Goal: Information Seeking & Learning: Learn about a topic

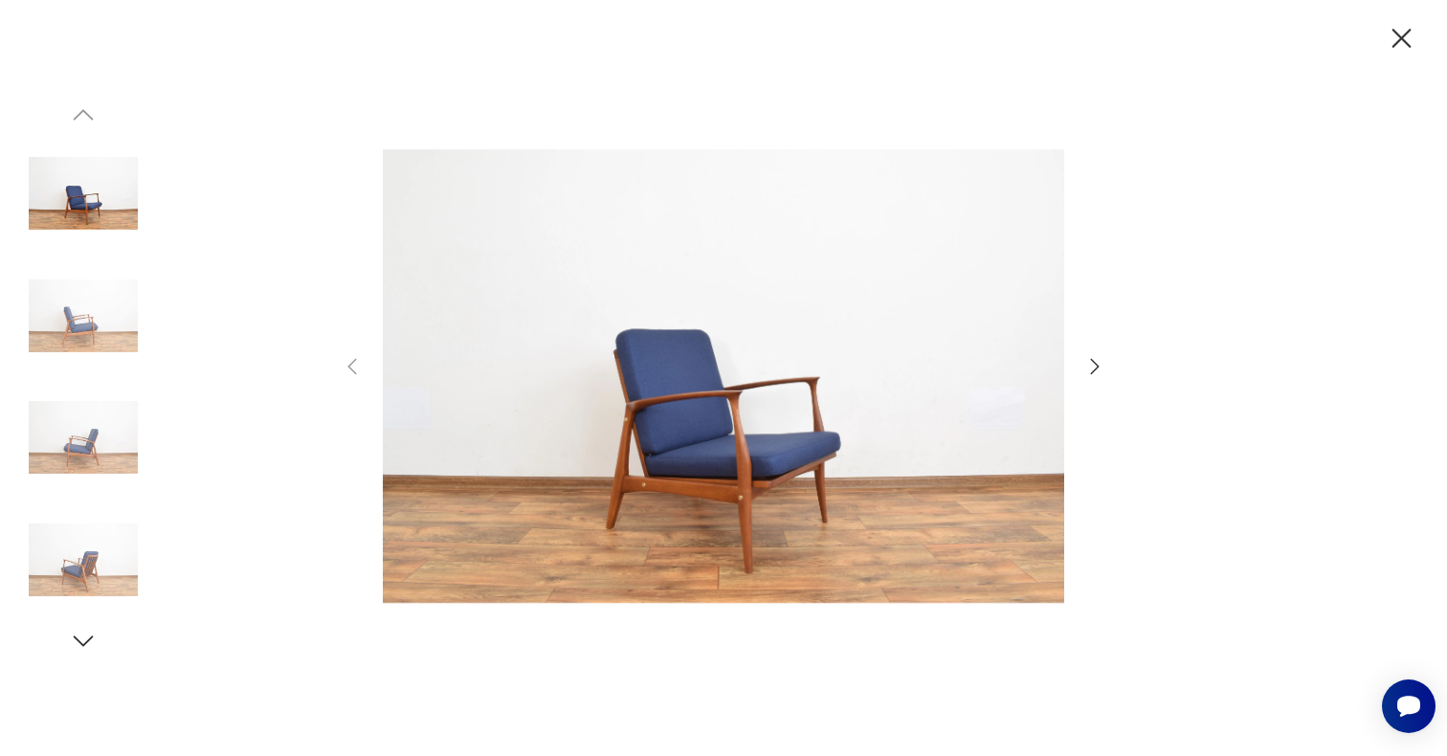
click at [1095, 366] on icon "button" at bounding box center [1094, 366] width 23 height 23
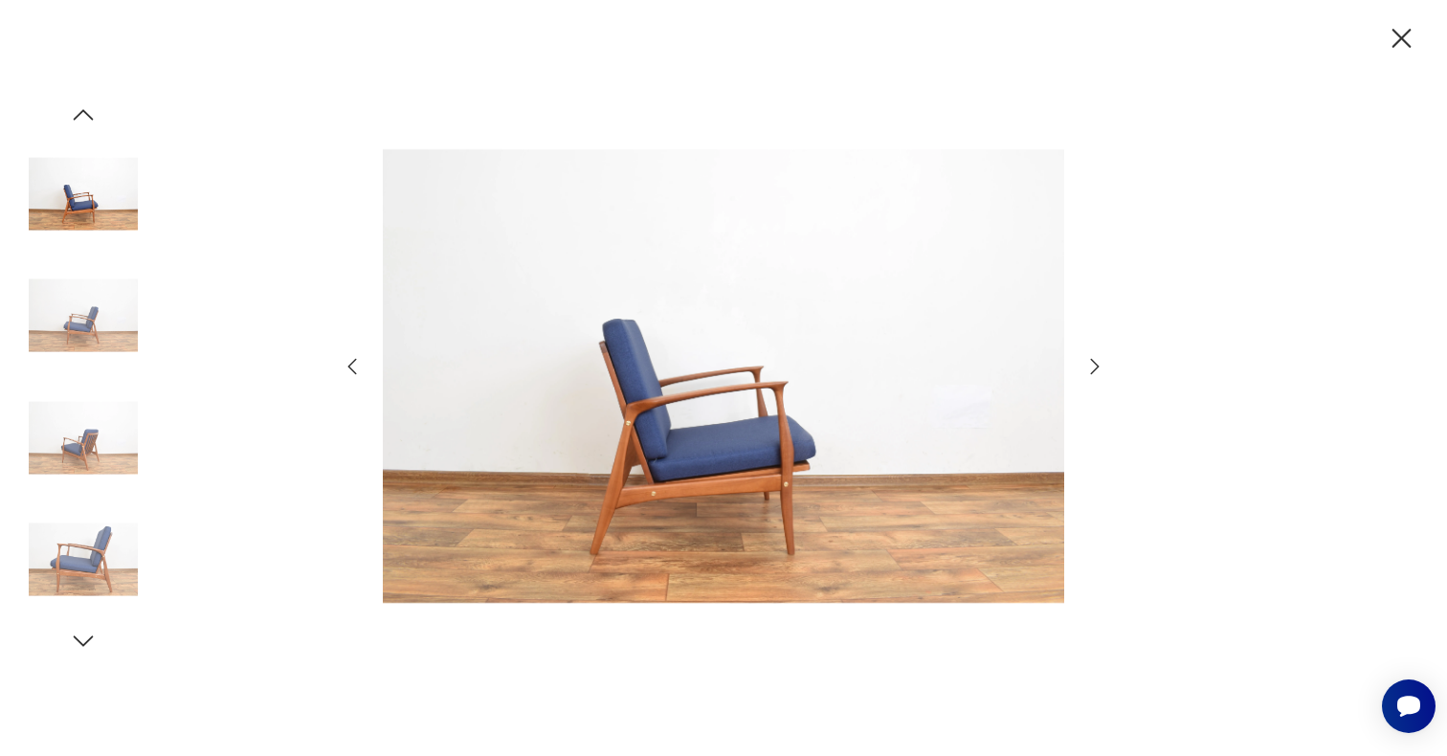
click at [1095, 366] on icon "button" at bounding box center [1094, 366] width 23 height 23
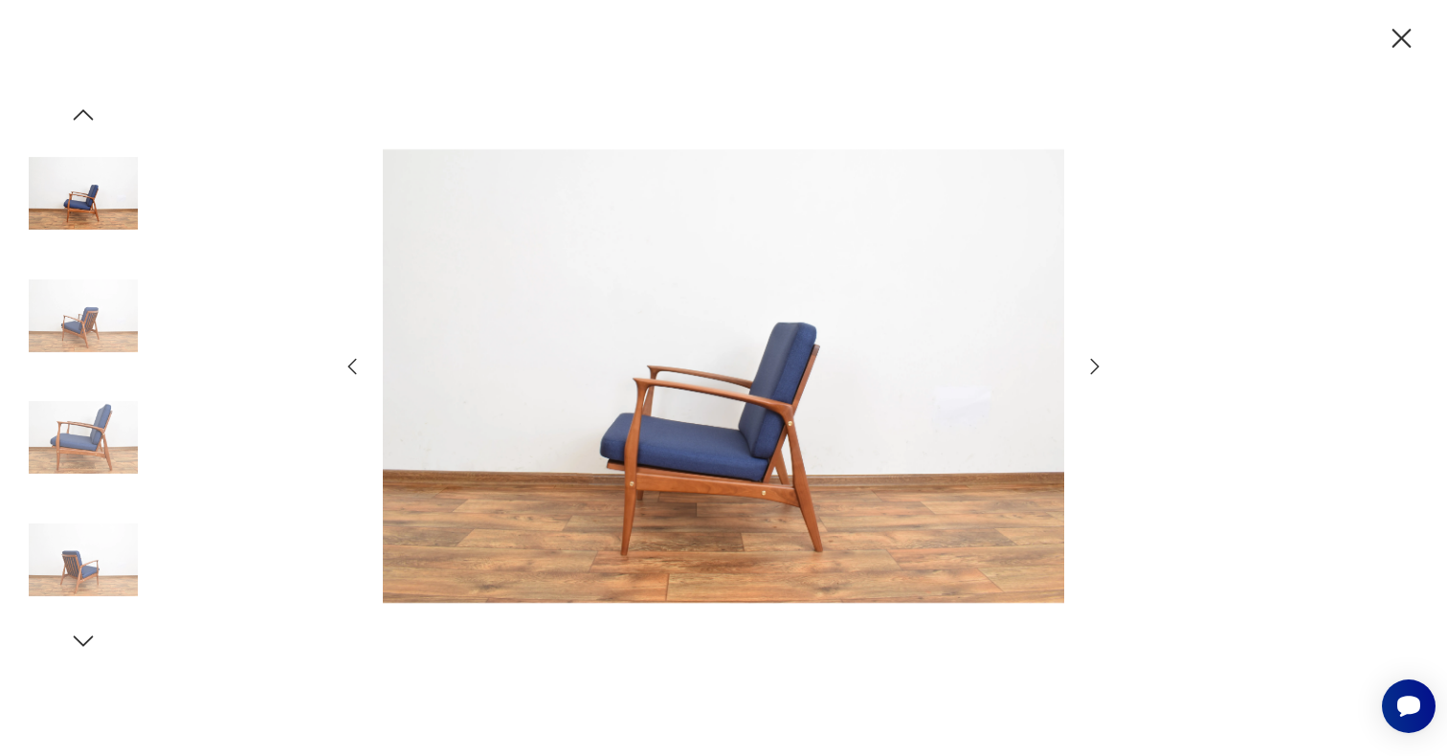
click at [1095, 366] on icon "button" at bounding box center [1094, 366] width 23 height 23
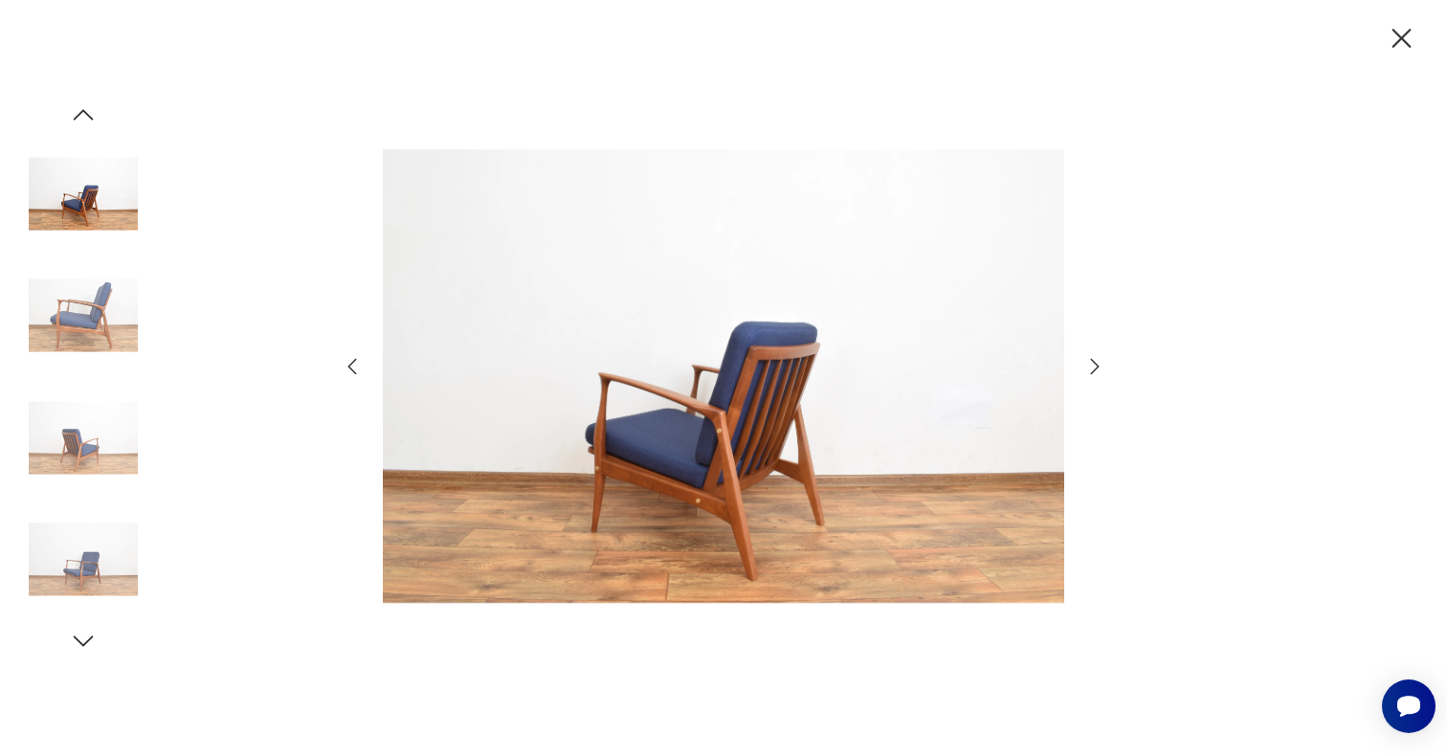
click at [1095, 366] on icon "button" at bounding box center [1094, 366] width 23 height 23
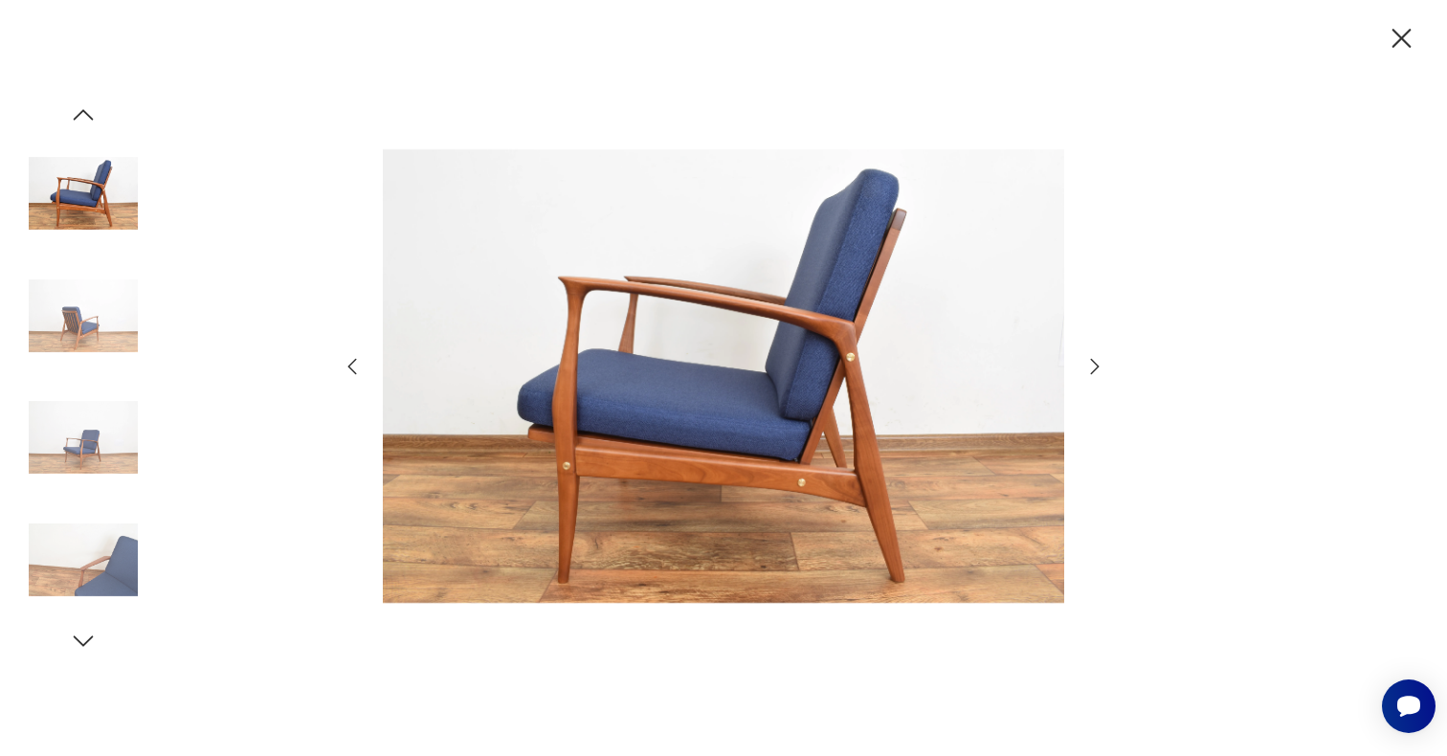
click at [1095, 366] on icon "button" at bounding box center [1094, 366] width 23 height 23
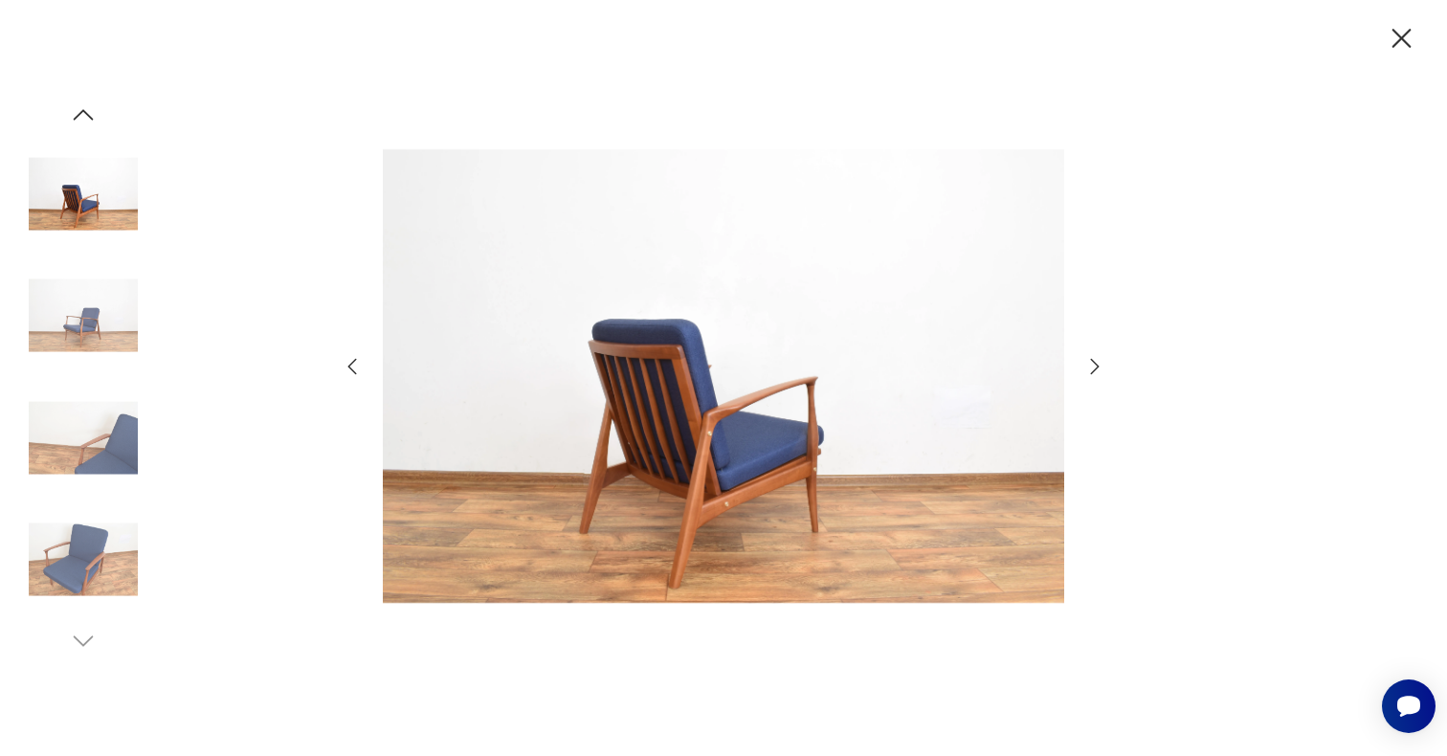
click at [1095, 366] on icon "button" at bounding box center [1094, 366] width 23 height 23
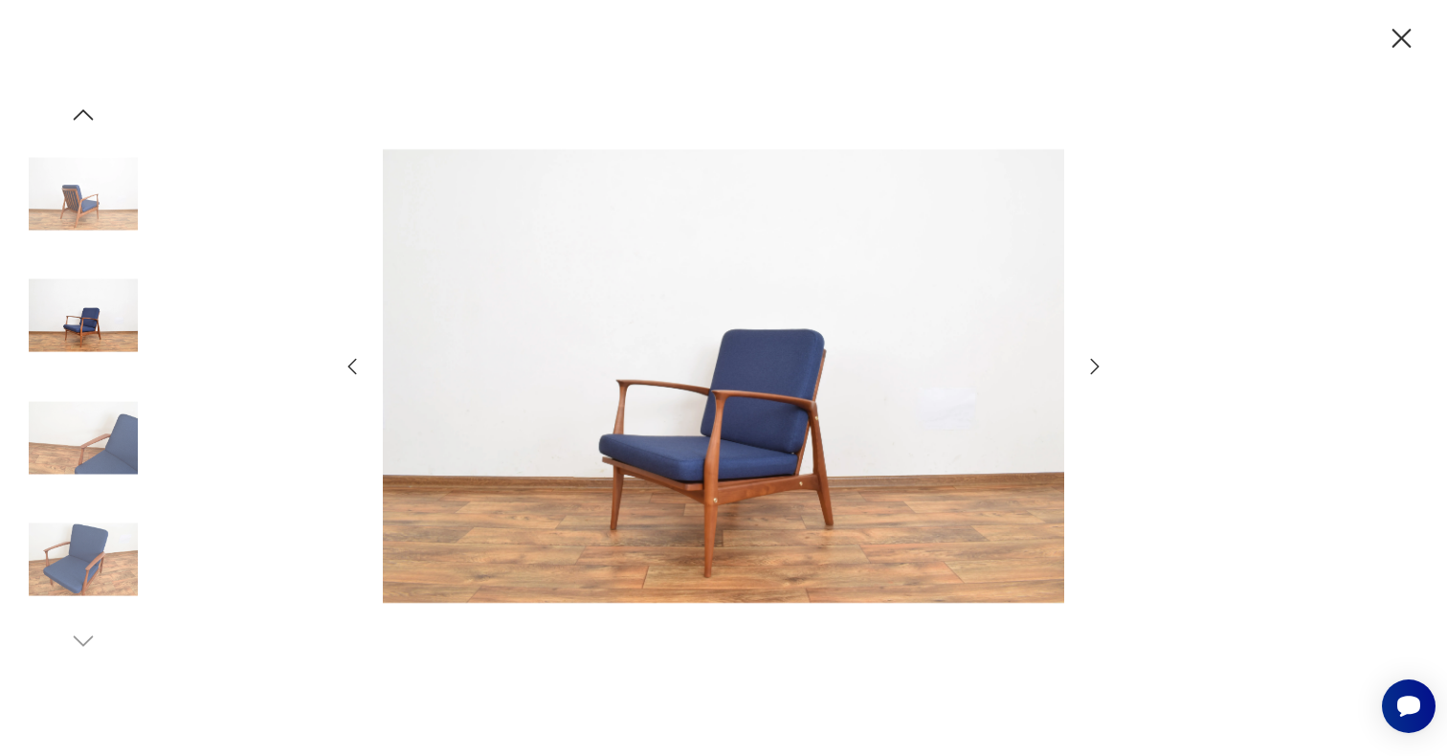
click at [1095, 366] on icon "button" at bounding box center [1094, 366] width 23 height 23
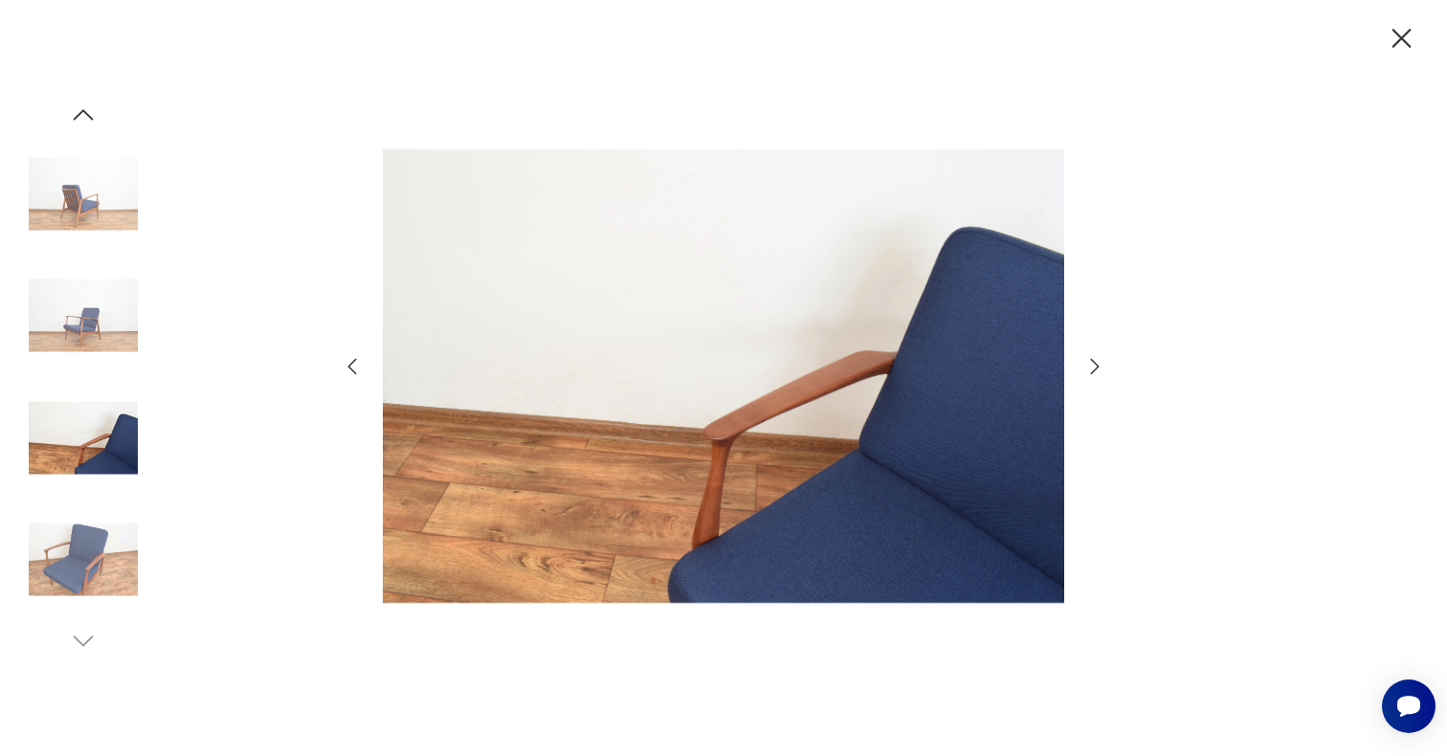
click at [1095, 366] on icon "button" at bounding box center [1094, 366] width 23 height 23
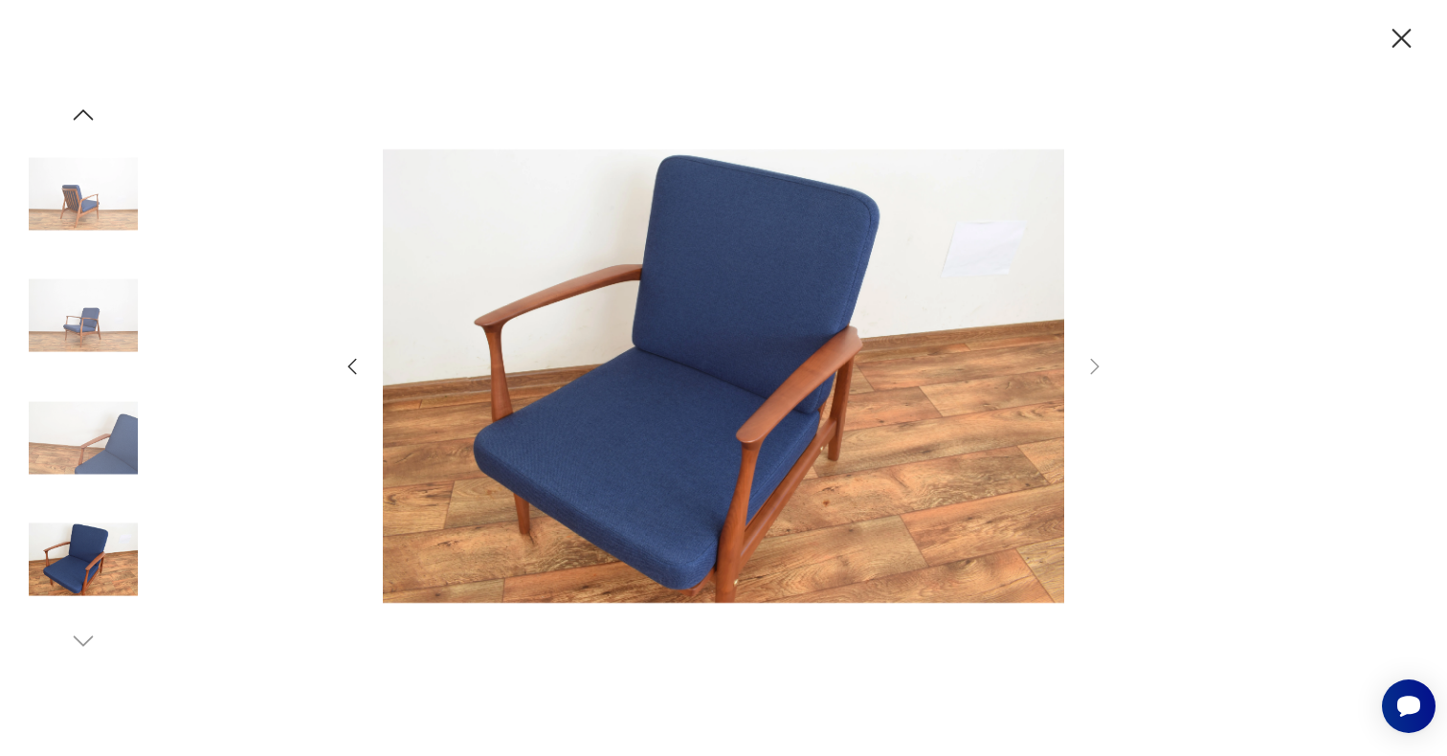
click at [1401, 43] on icon "button" at bounding box center [1401, 38] width 33 height 33
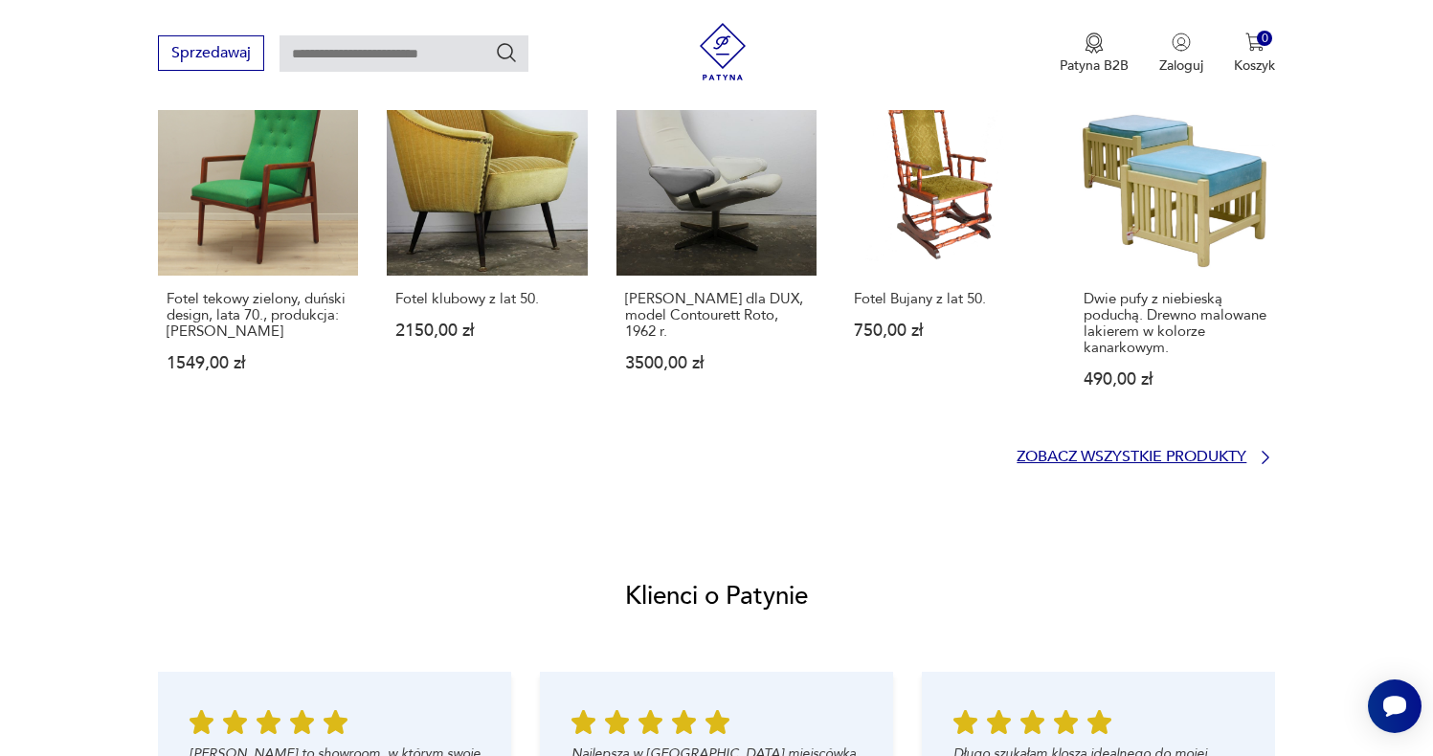
scroll to position [1590, 0]
click at [1152, 463] on p "Zobacz wszystkie produkty" at bounding box center [1131, 457] width 230 height 12
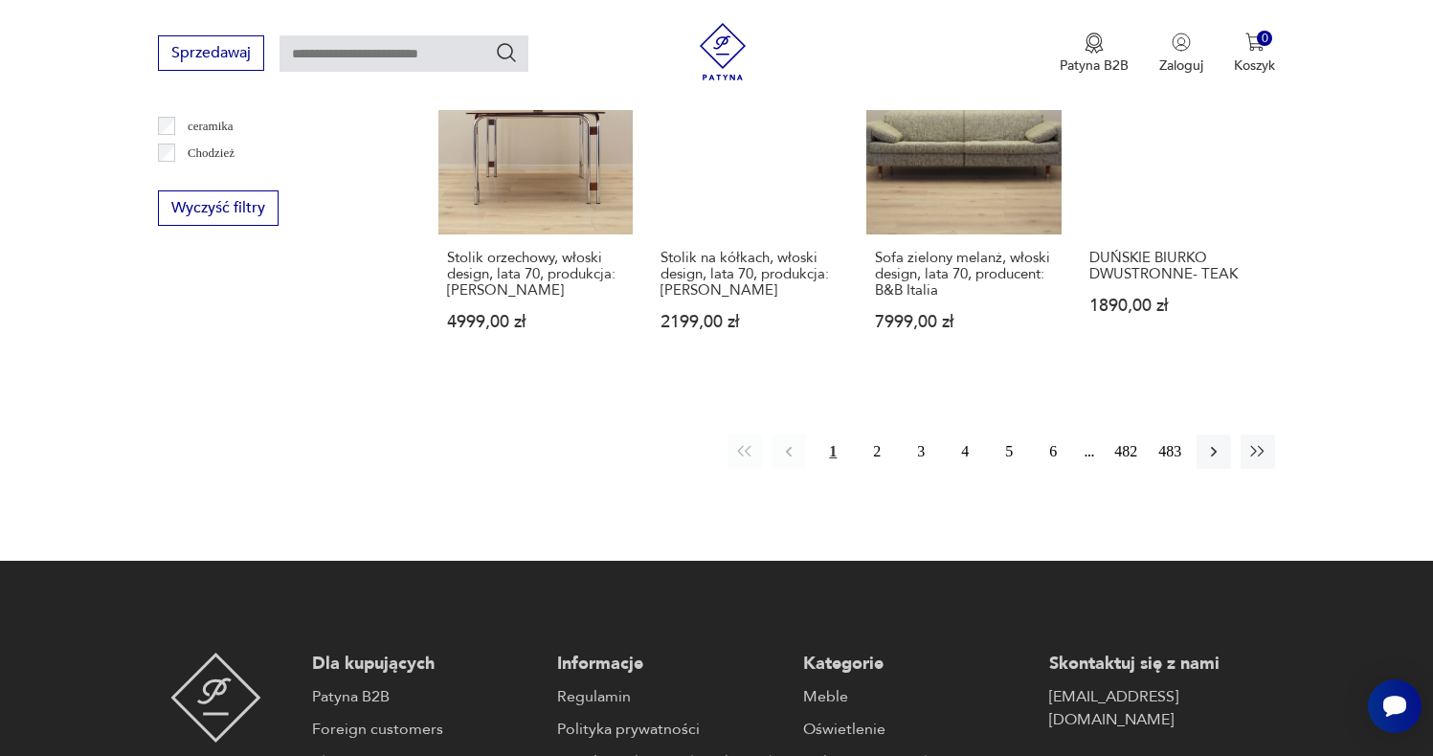
scroll to position [1985, 0]
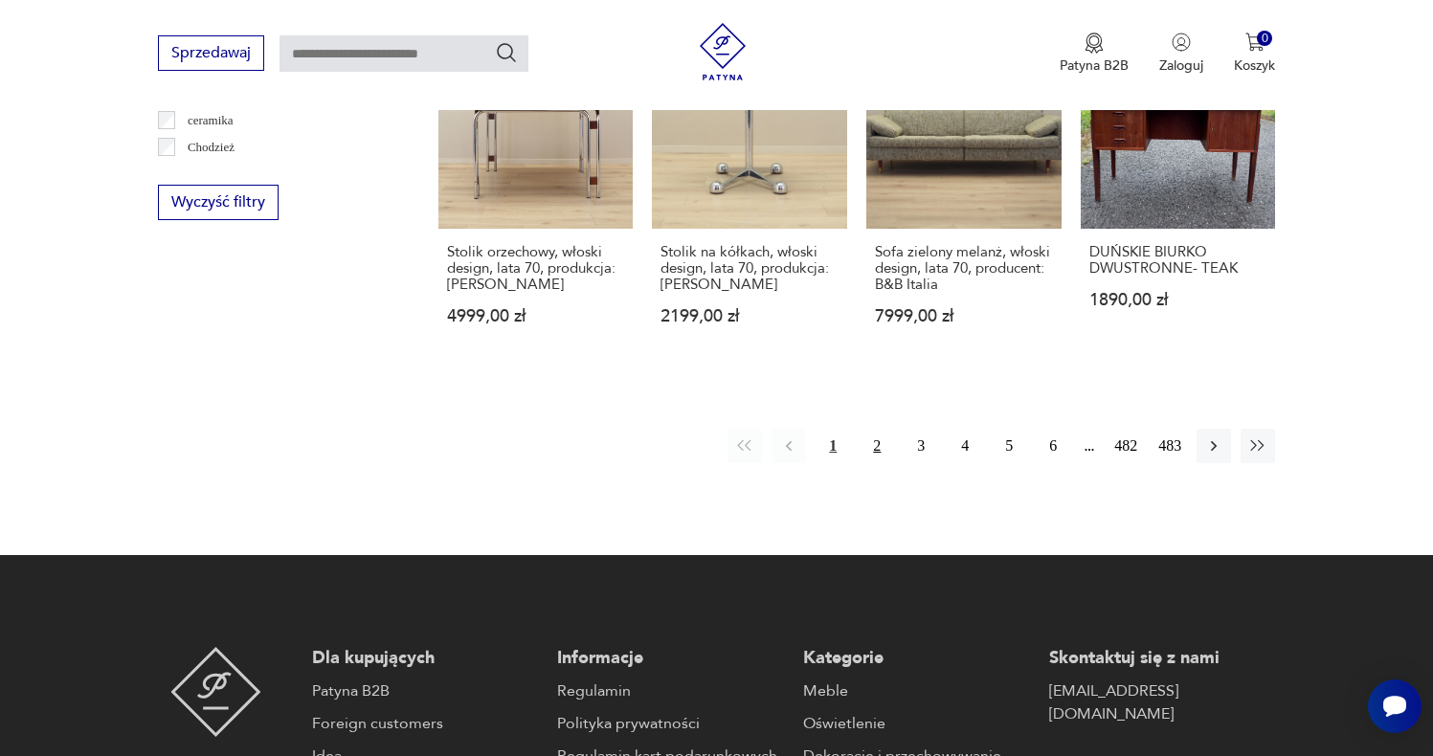
click at [872, 432] on button "2" at bounding box center [876, 446] width 34 height 34
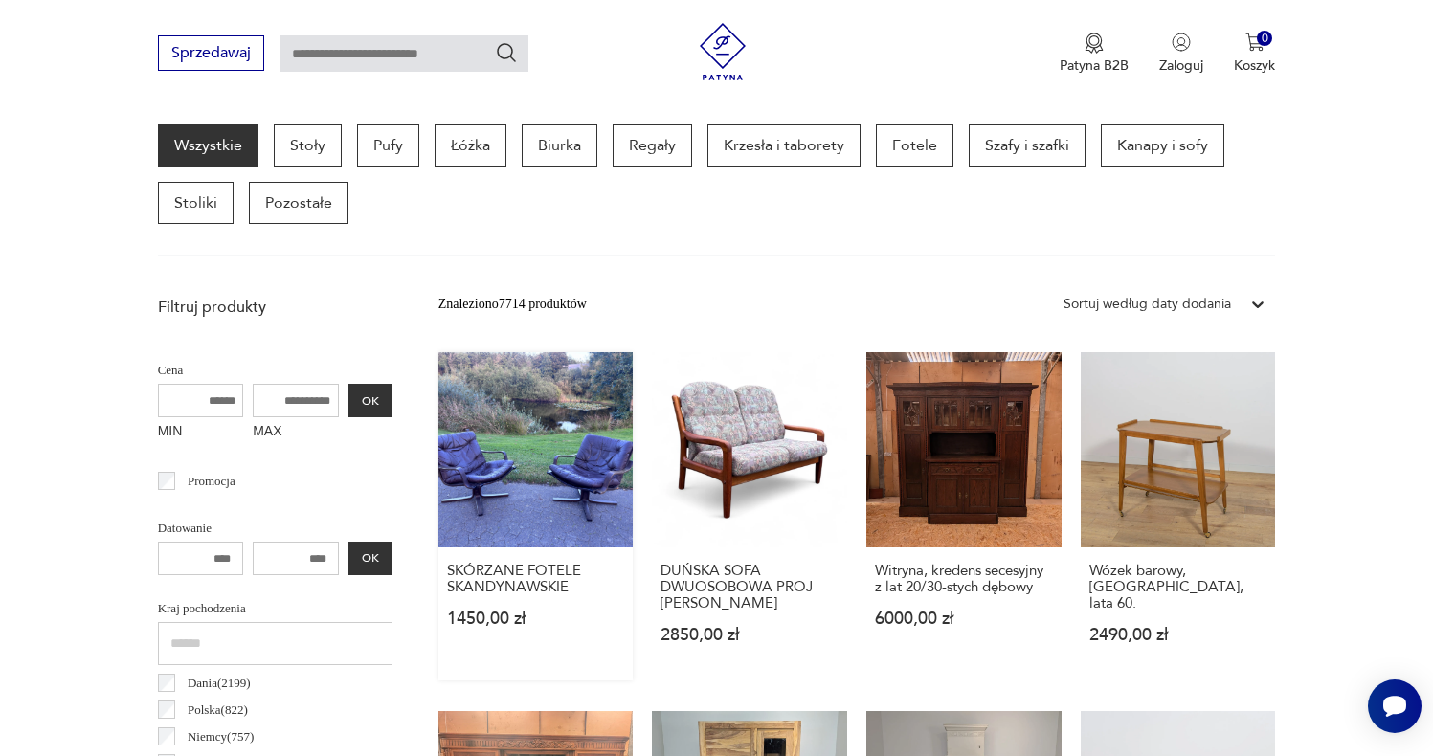
click at [498, 480] on link "SKÓRZANE FOTELE SKANDYNAWSKIE 1450,00 zł" at bounding box center [535, 516] width 195 height 328
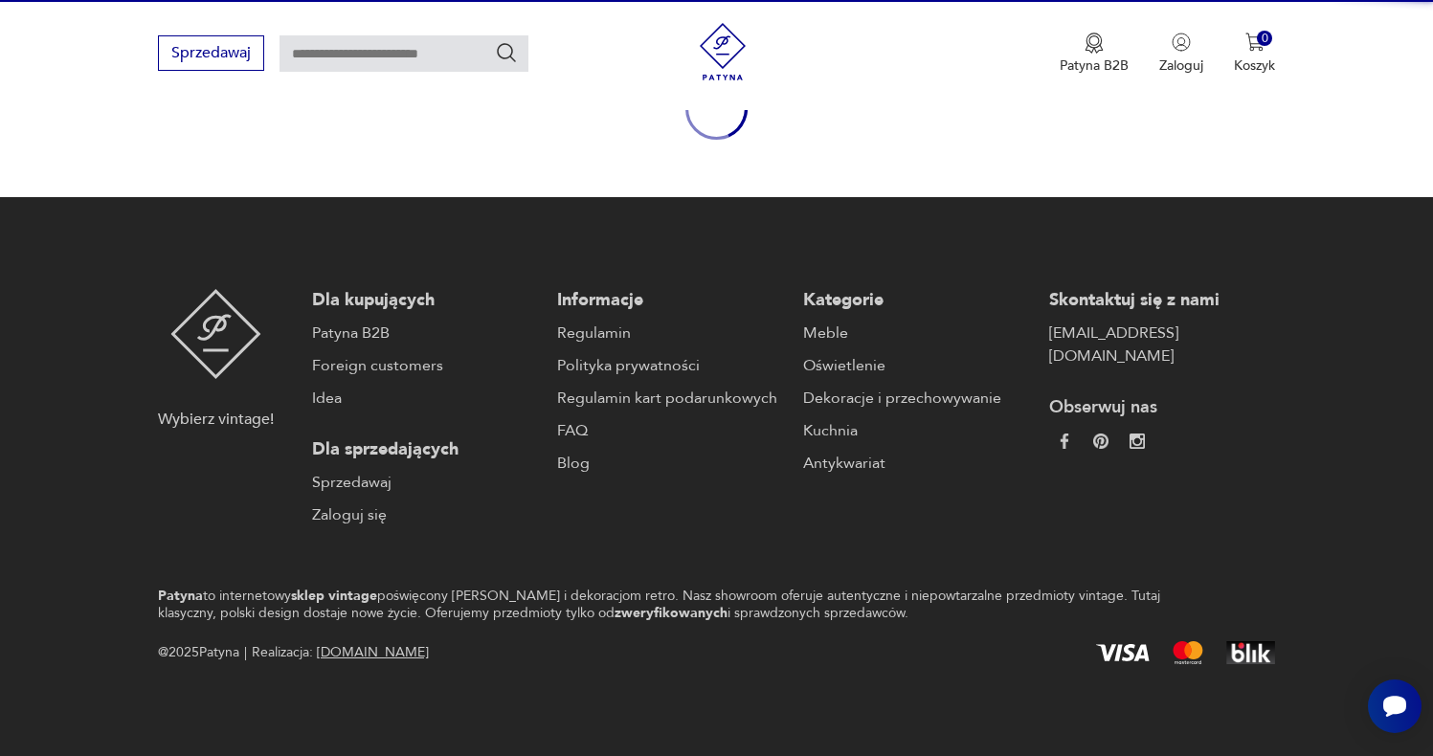
scroll to position [250, 0]
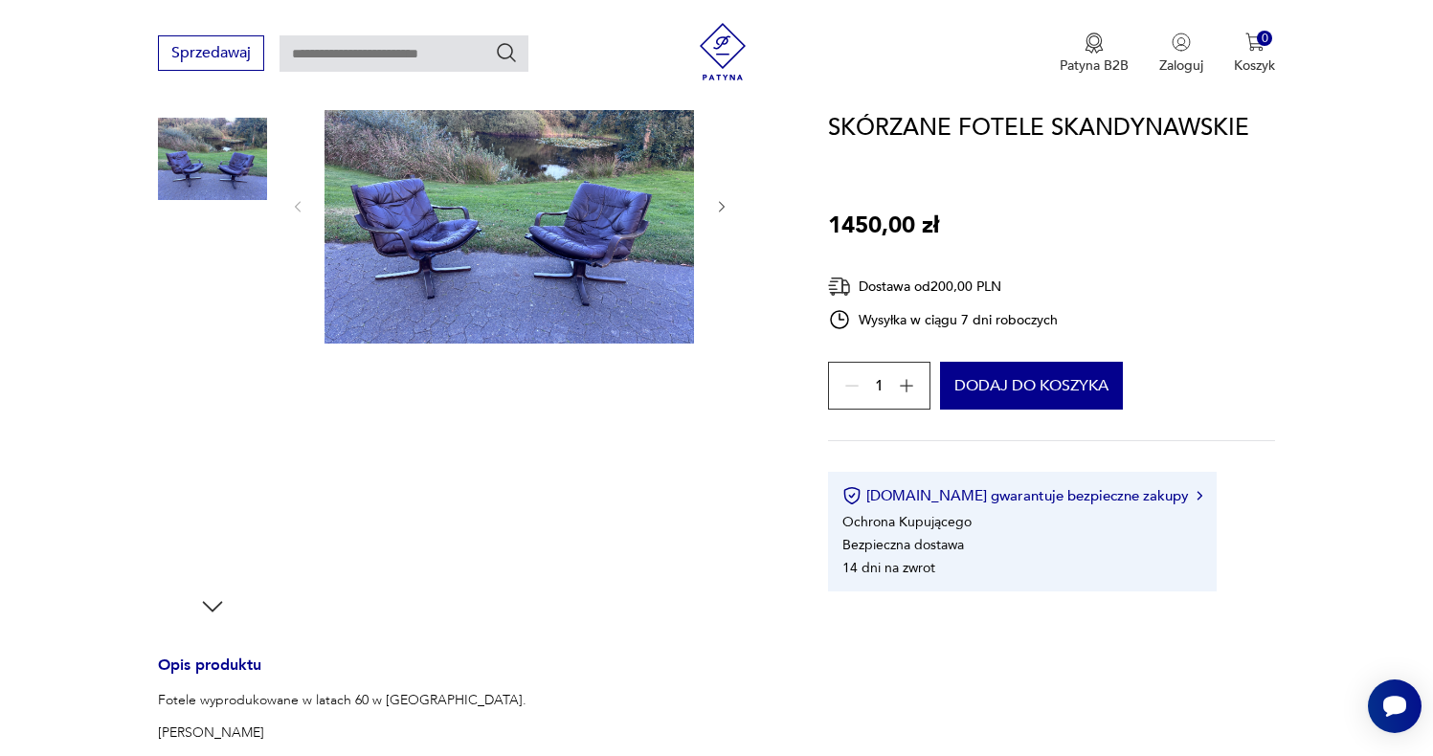
click at [560, 192] on img at bounding box center [508, 205] width 369 height 278
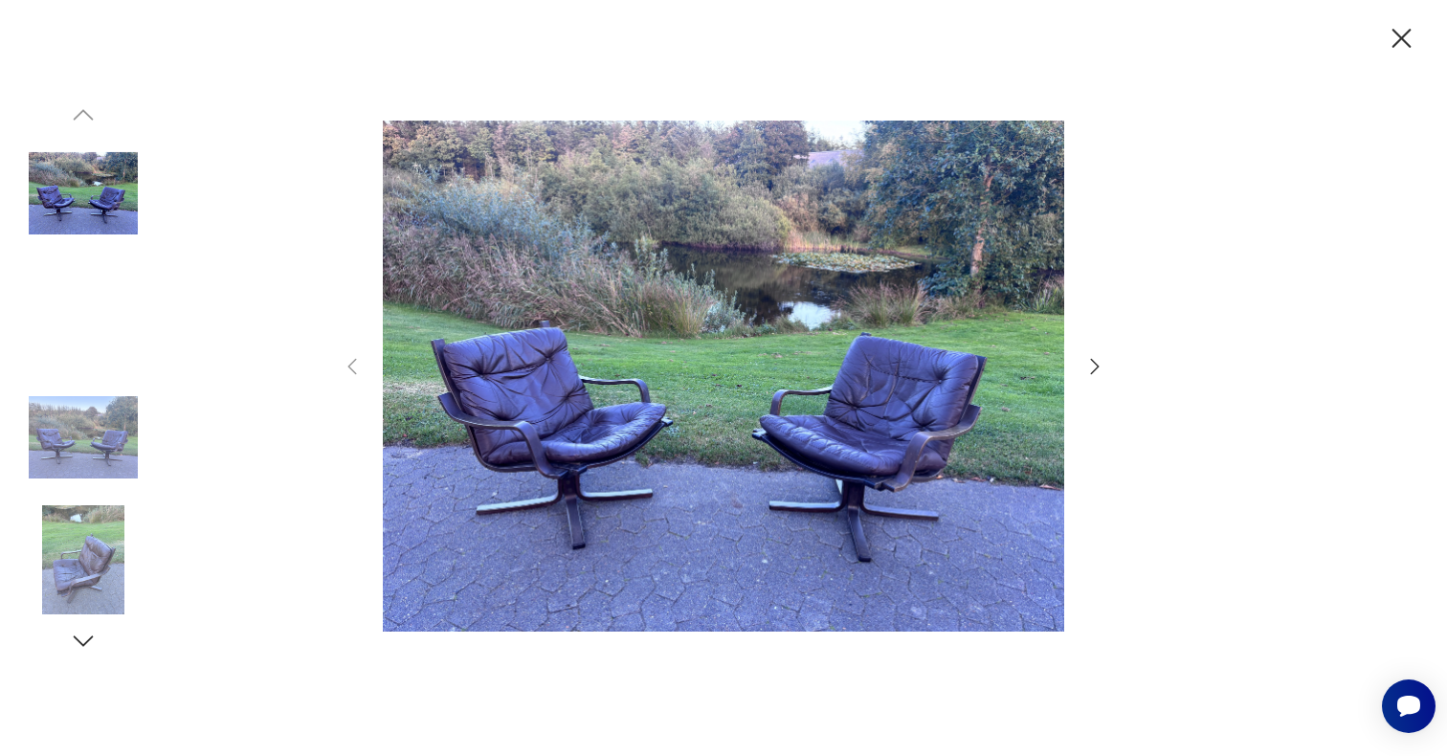
click at [103, 449] on img at bounding box center [83, 437] width 109 height 109
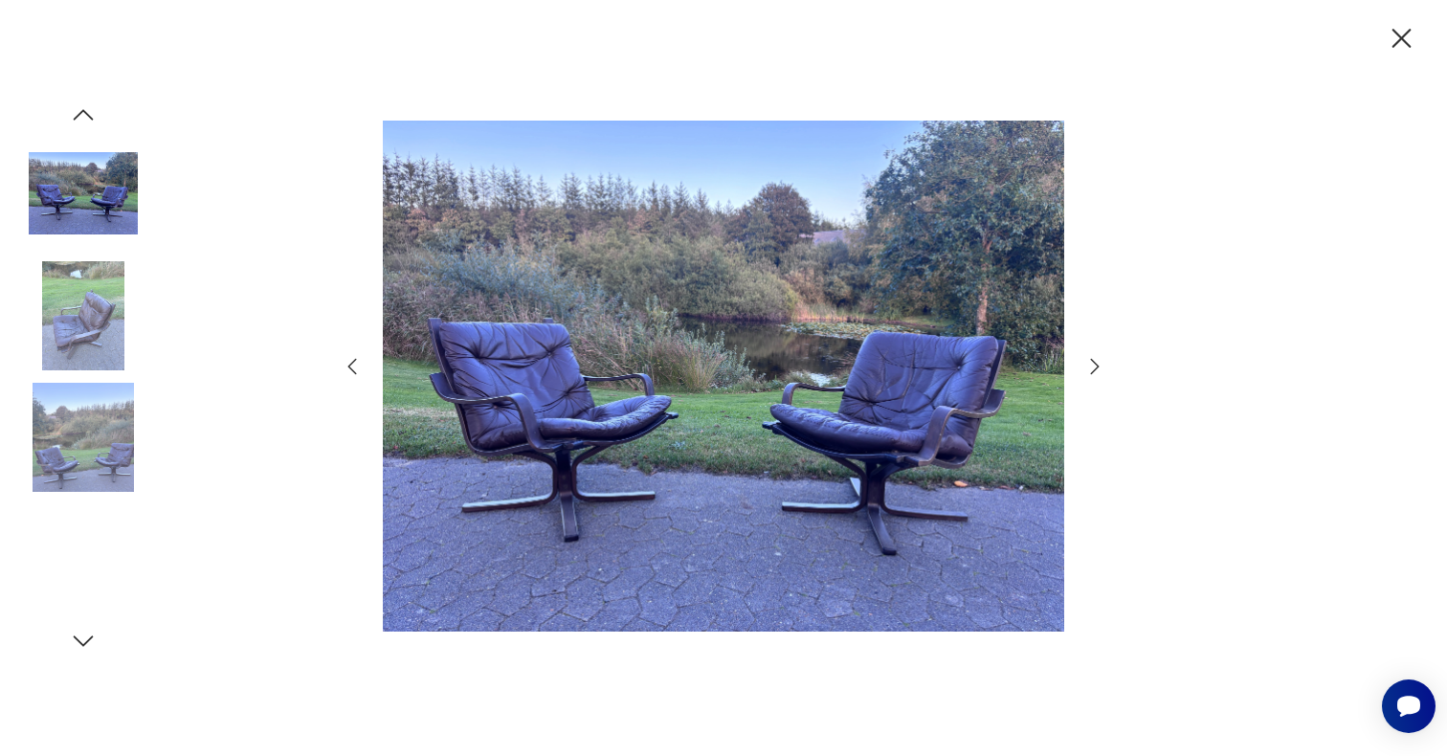
click at [105, 521] on img at bounding box center [83, 559] width 109 height 109
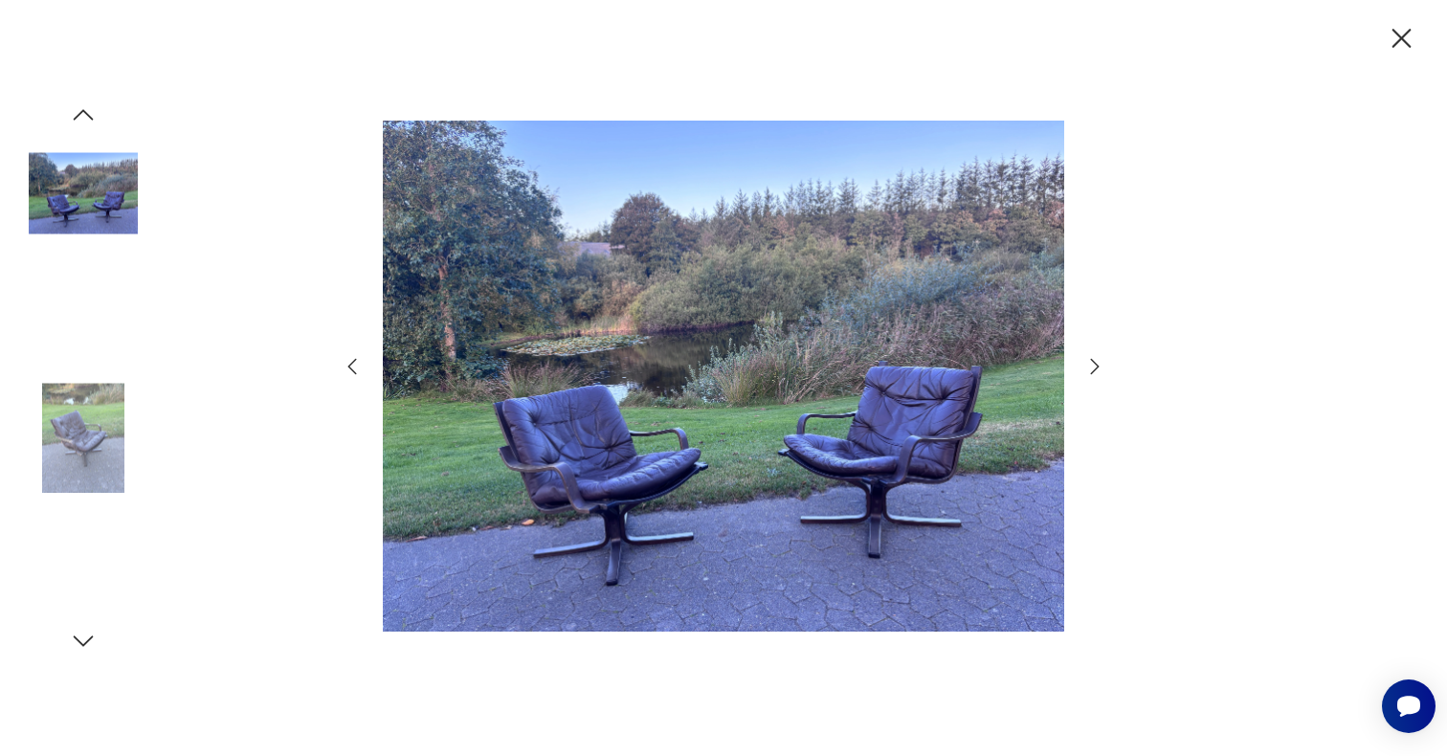
click at [108, 534] on img at bounding box center [83, 559] width 109 height 109
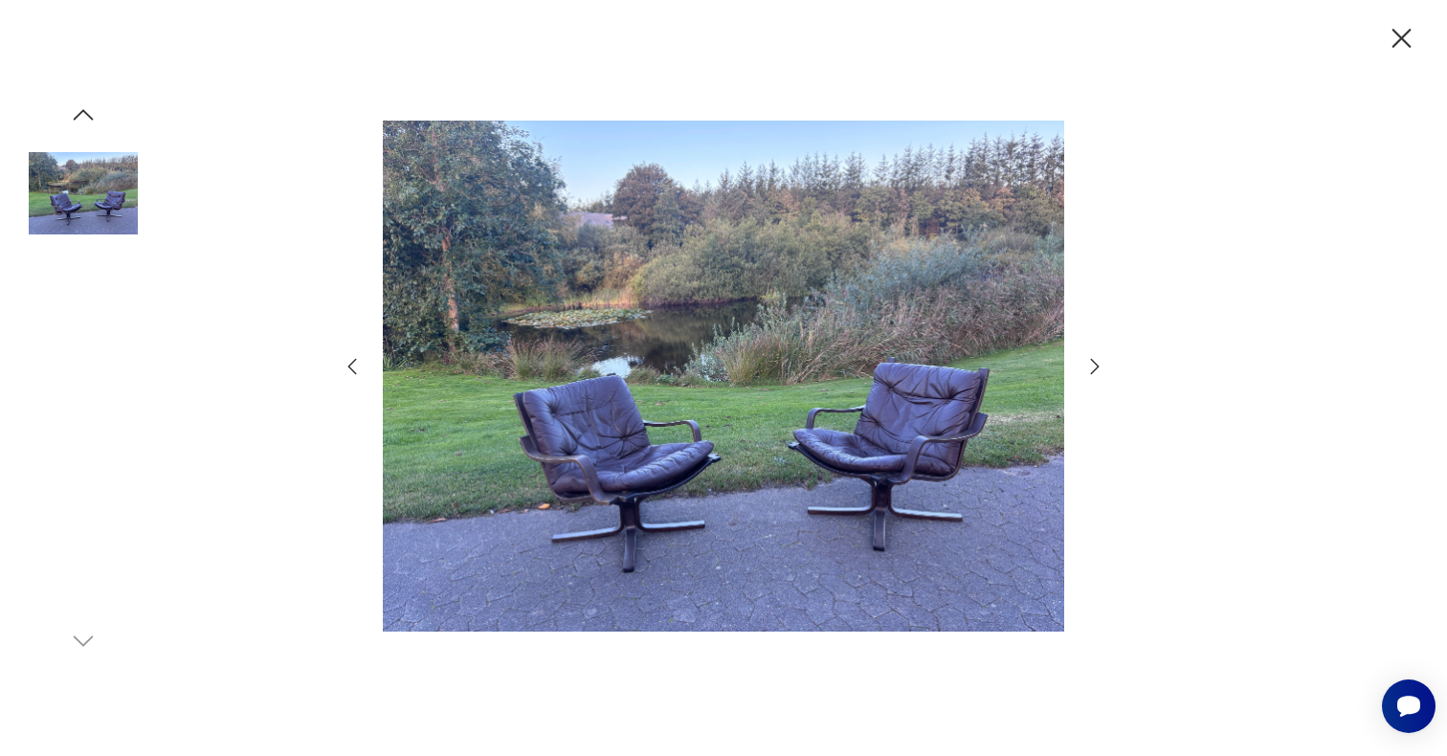
click at [93, 458] on img at bounding box center [83, 437] width 109 height 109
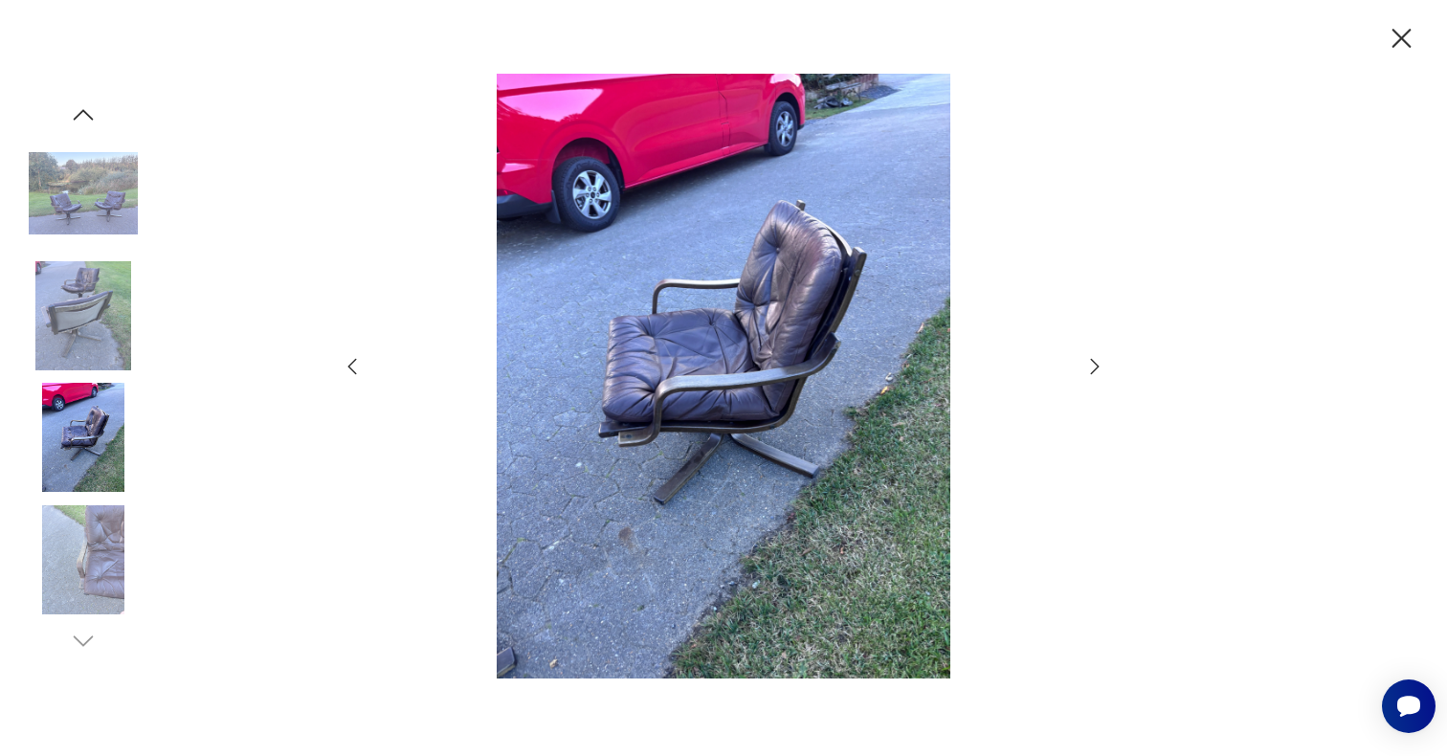
click at [90, 516] on img at bounding box center [83, 559] width 109 height 109
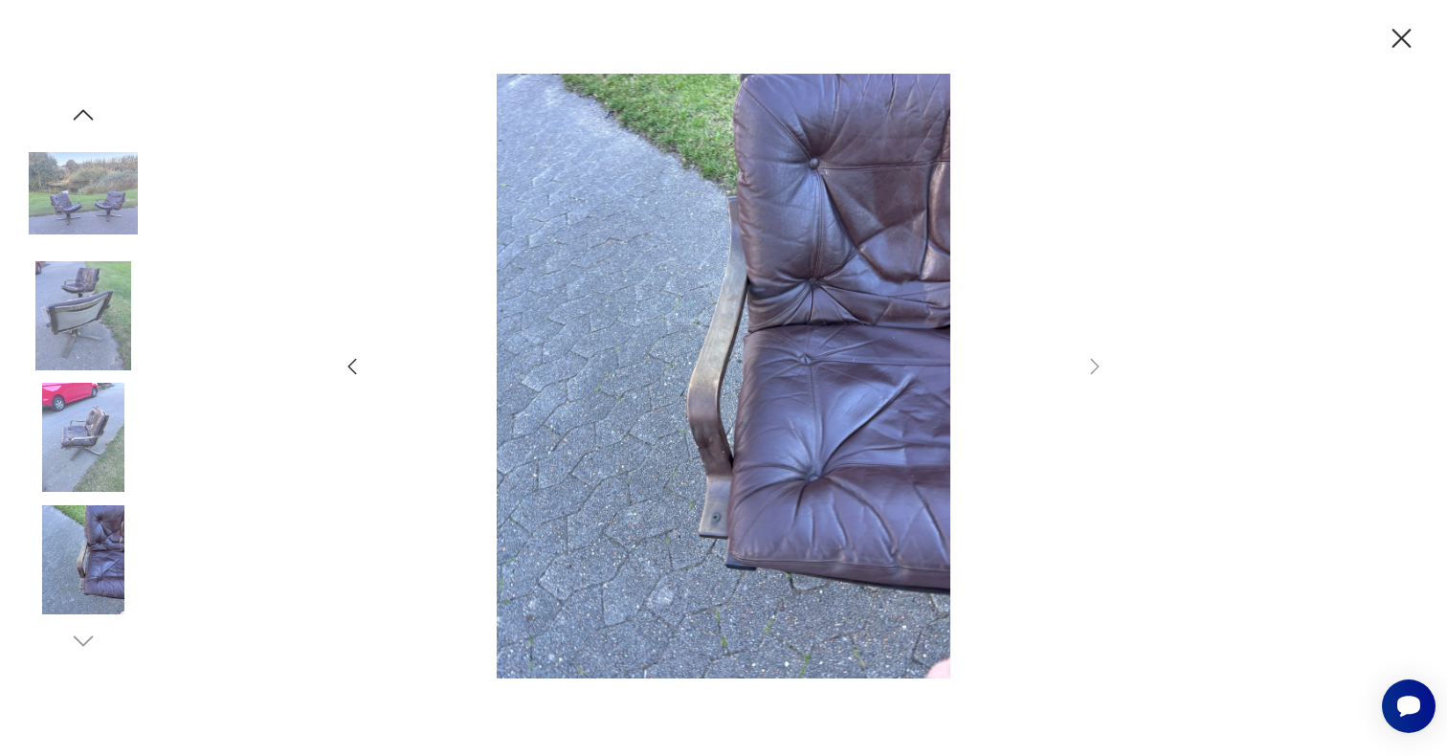
click at [1418, 32] on div at bounding box center [723, 378] width 1447 height 756
click at [1394, 32] on icon "button" at bounding box center [1402, 38] width 19 height 19
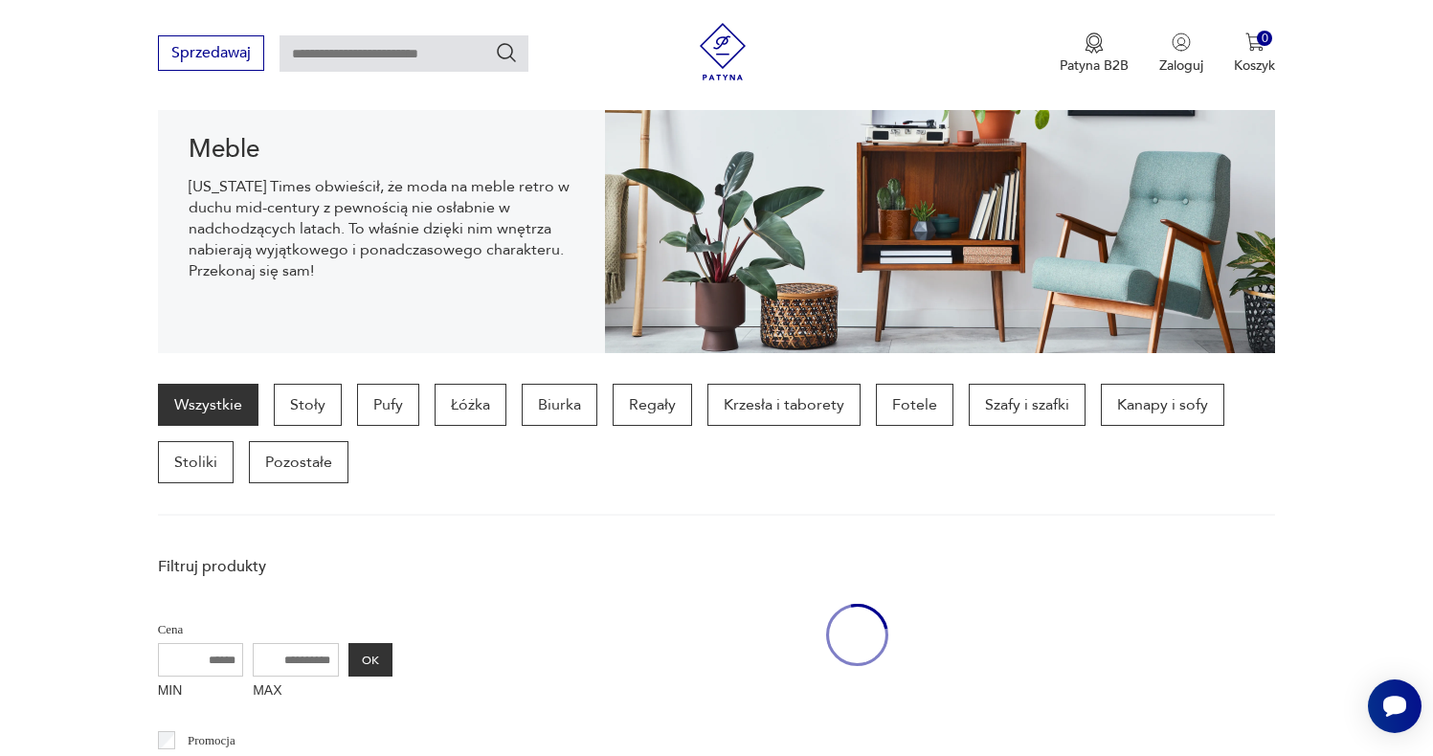
scroll to position [509, 0]
